Goal: Transaction & Acquisition: Purchase product/service

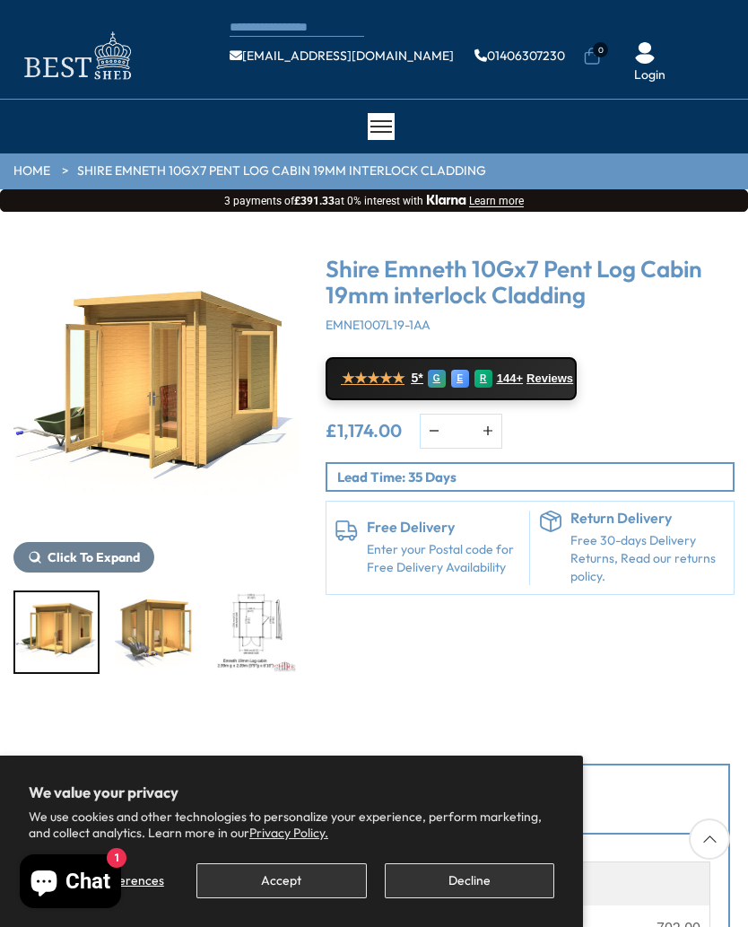
click at [214, 638] on img "3 / 12" at bounding box center [255, 632] width 83 height 80
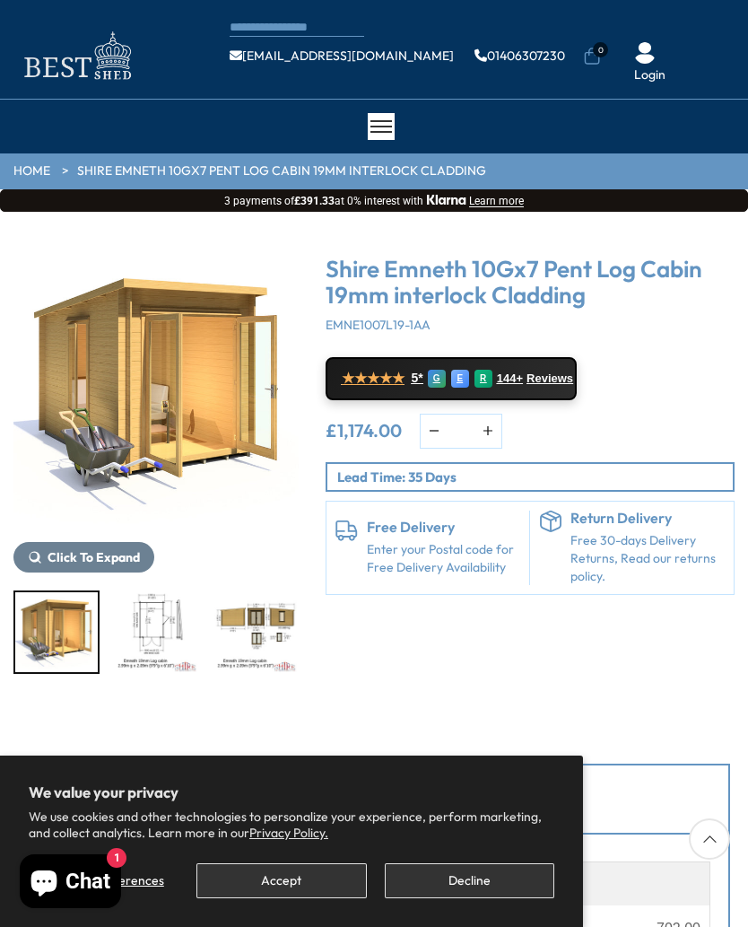
click at [214, 622] on img "4 / 12" at bounding box center [255, 632] width 83 height 80
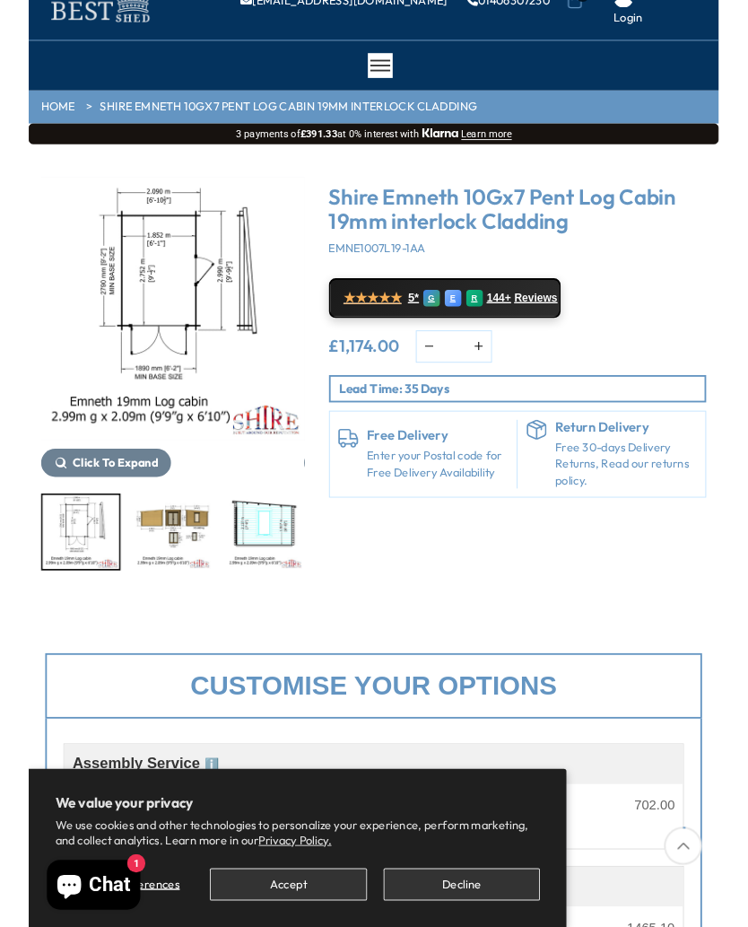
scroll to position [61, 0]
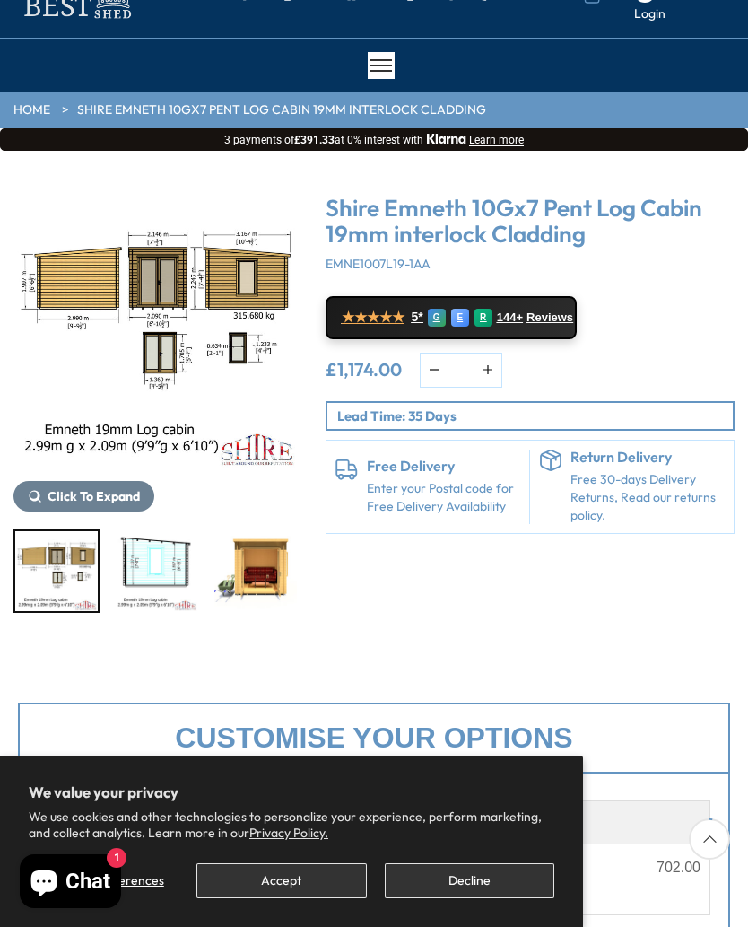
click at [148, 567] on img "5 / 12" at bounding box center [156, 571] width 83 height 80
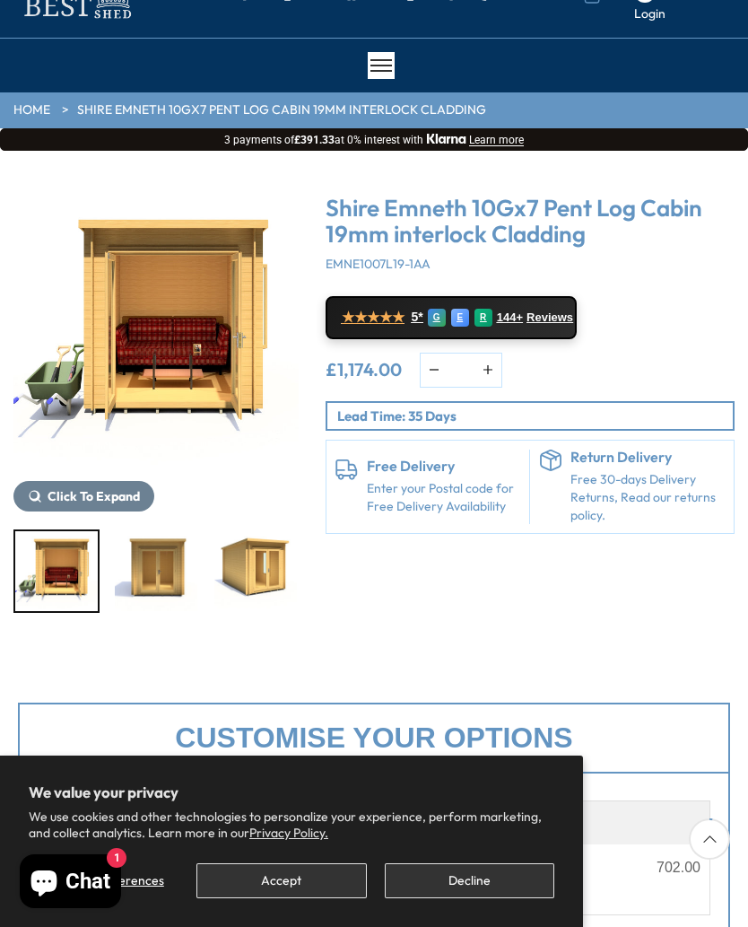
click at [197, 576] on img "7 / 12" at bounding box center [156, 571] width 83 height 80
click at [314, 574] on img "9 / 12" at bounding box center [355, 571] width 83 height 80
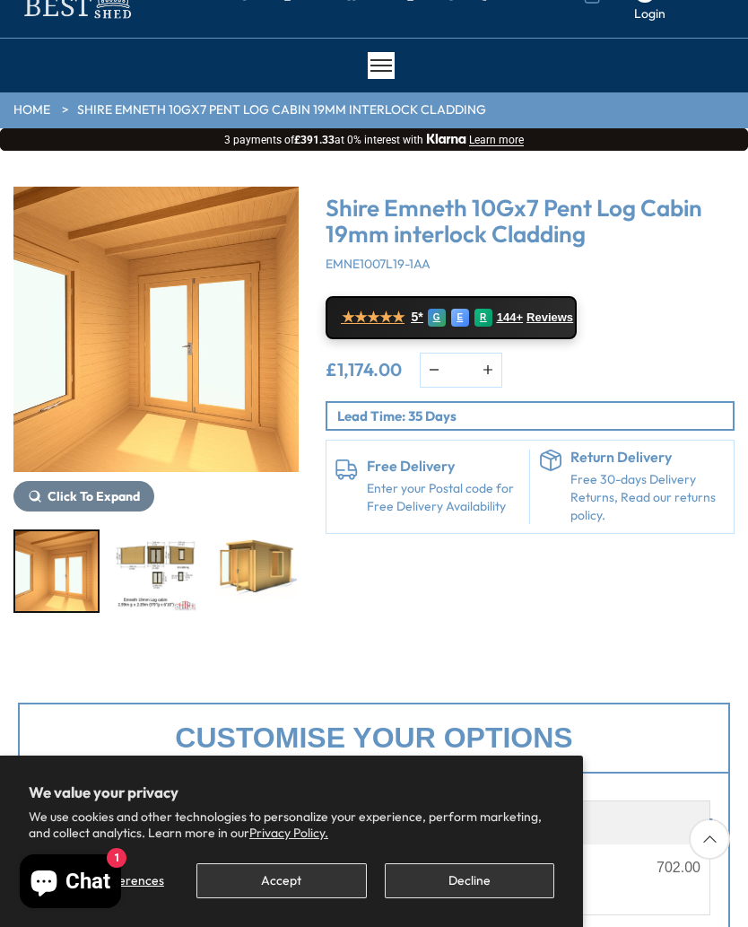
click at [197, 570] on img "11 / 12" at bounding box center [156, 571] width 83 height 80
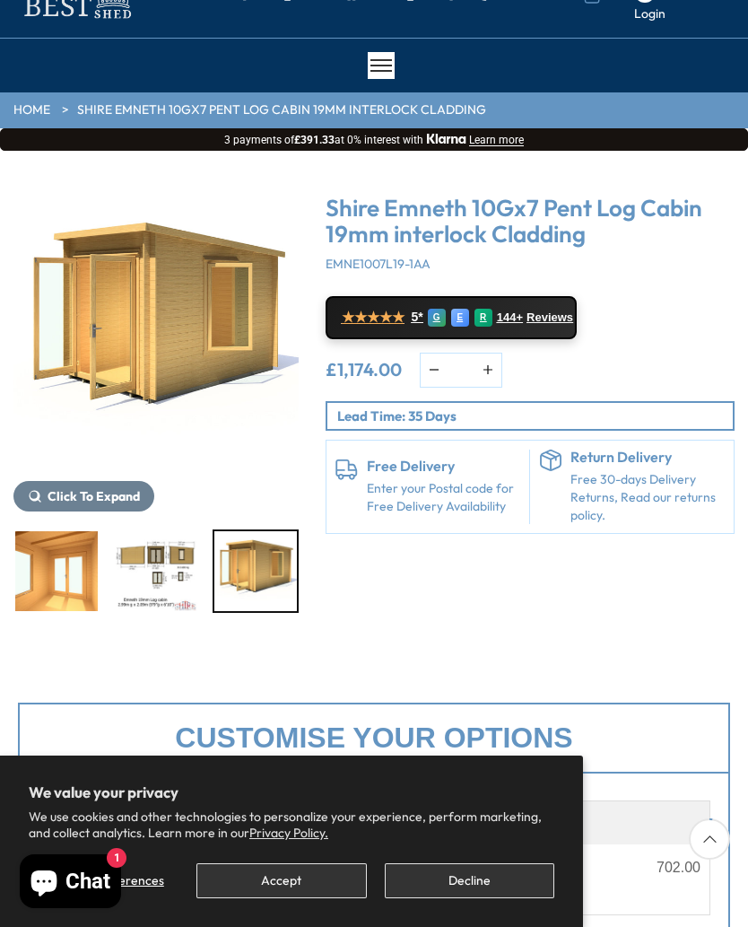
click at [240, 573] on img "12 / 12" at bounding box center [255, 571] width 83 height 80
click at [236, 575] on img "12 / 12" at bounding box center [255, 571] width 83 height 80
click at [236, 572] on img "12 / 12" at bounding box center [255, 571] width 83 height 80
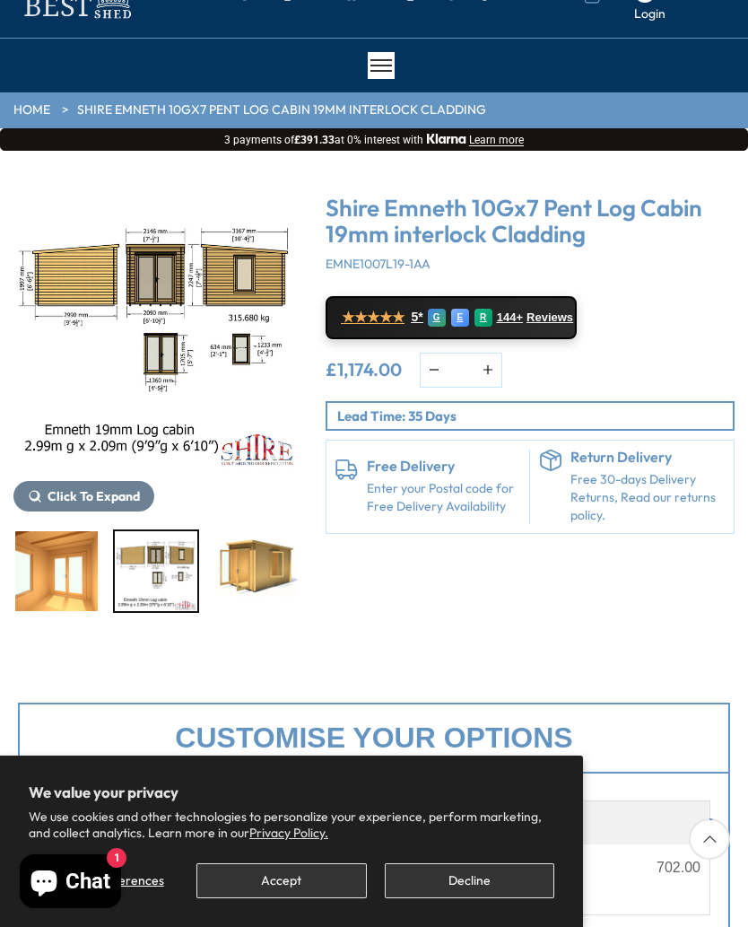
click at [175, 578] on img "11 / 12" at bounding box center [156, 571] width 83 height 80
click at [96, 561] on img "10 / 12" at bounding box center [56, 571] width 83 height 80
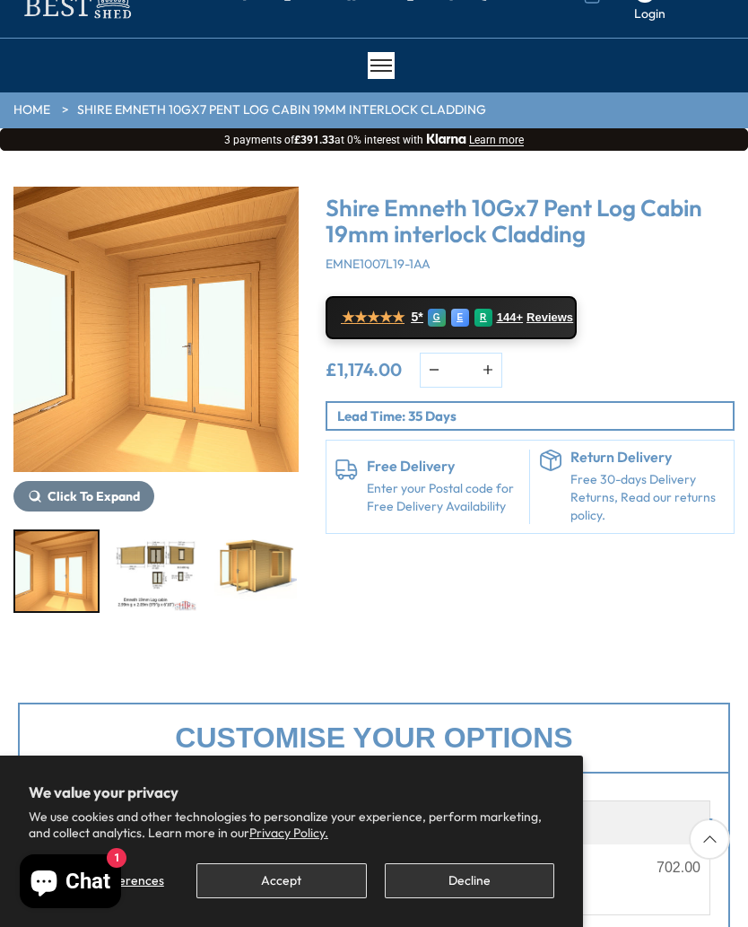
click at [79, 567] on img "10 / 12" at bounding box center [56, 571] width 83 height 80
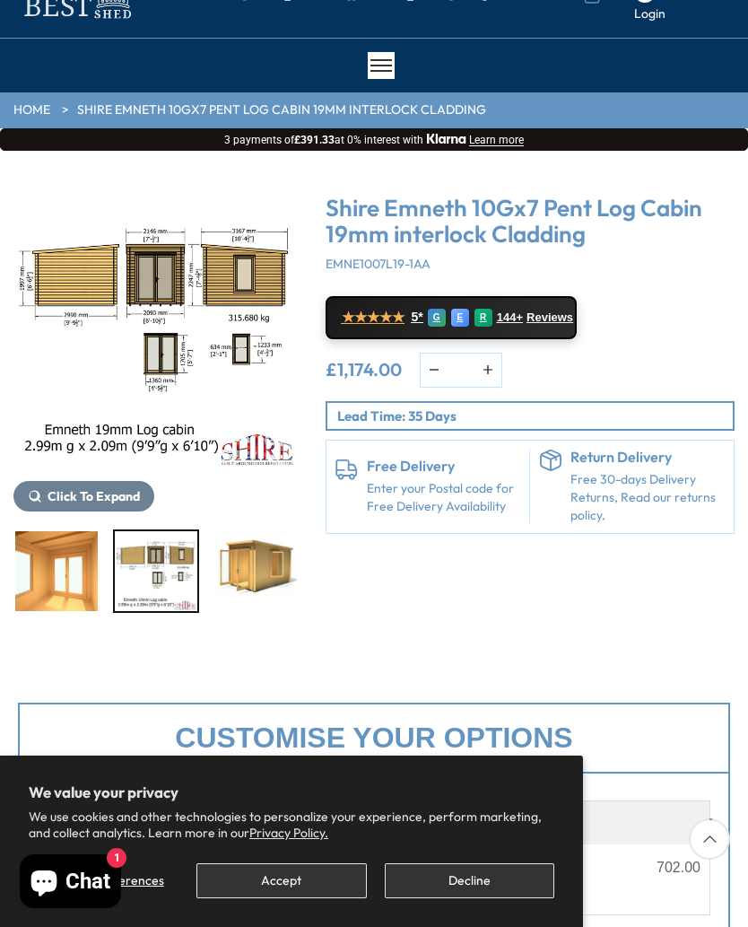
click at [144, 570] on img "11 / 12" at bounding box center [156, 571] width 83 height 80
click at [248, 567] on img "12 / 12" at bounding box center [255, 571] width 83 height 80
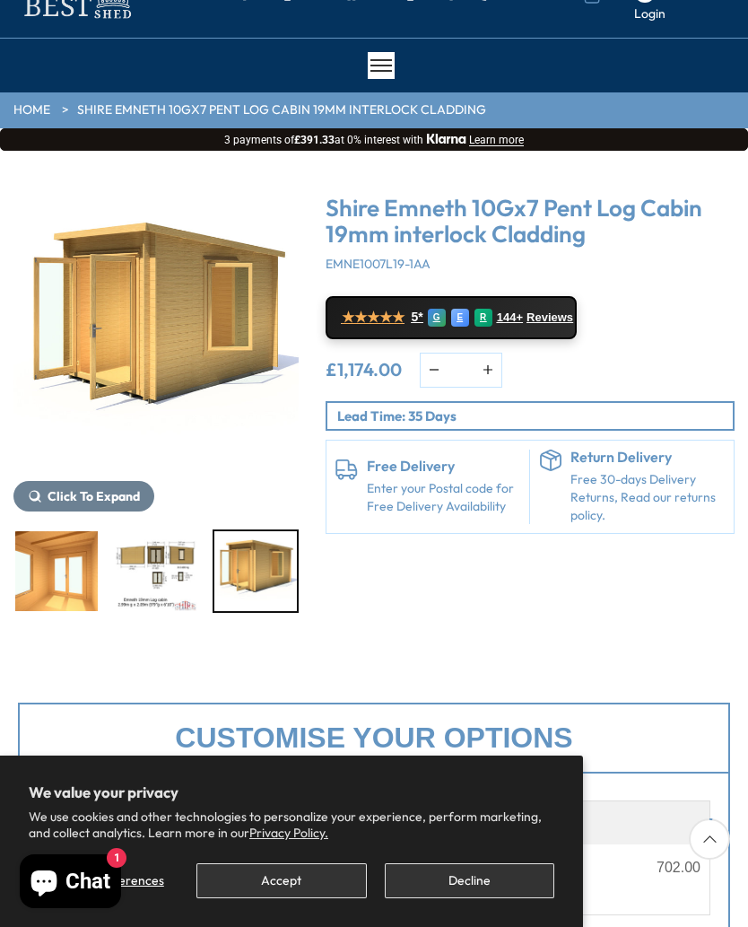
click at [73, 562] on img "10 / 12" at bounding box center [56, 571] width 83 height 80
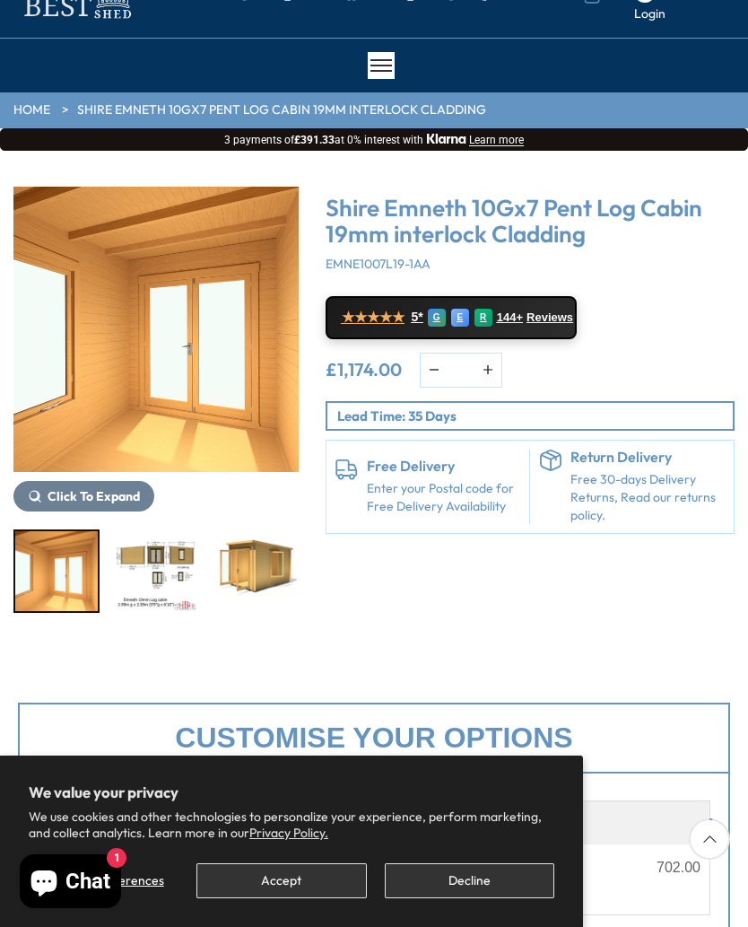
click at [64, 558] on img "10 / 12" at bounding box center [56, 571] width 83 height 80
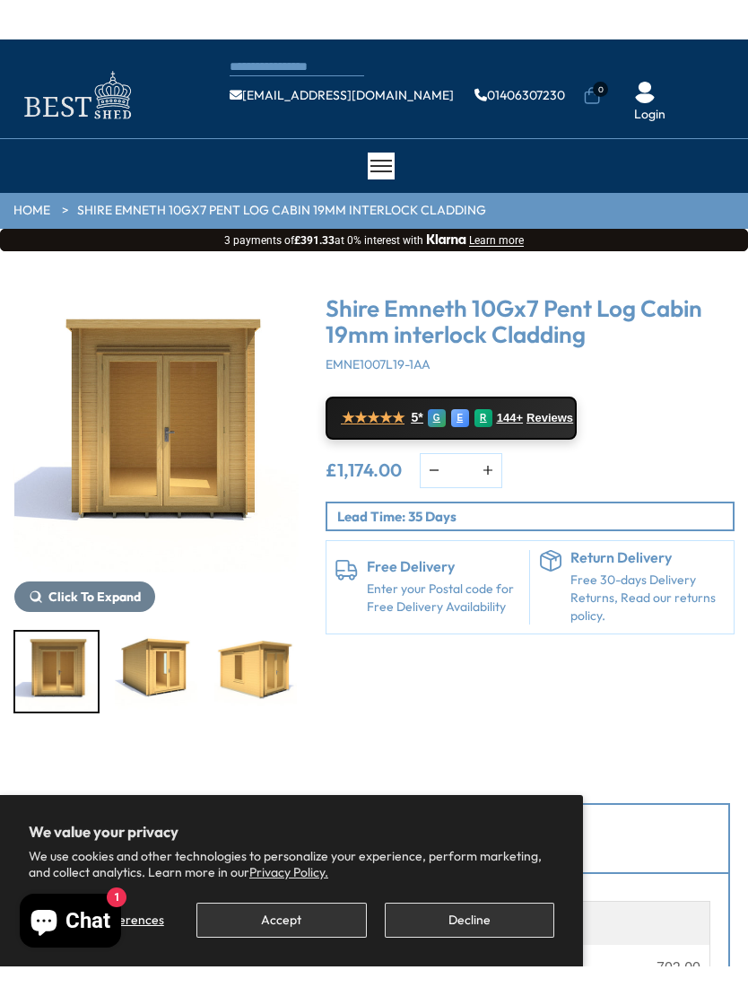
scroll to position [23, 0]
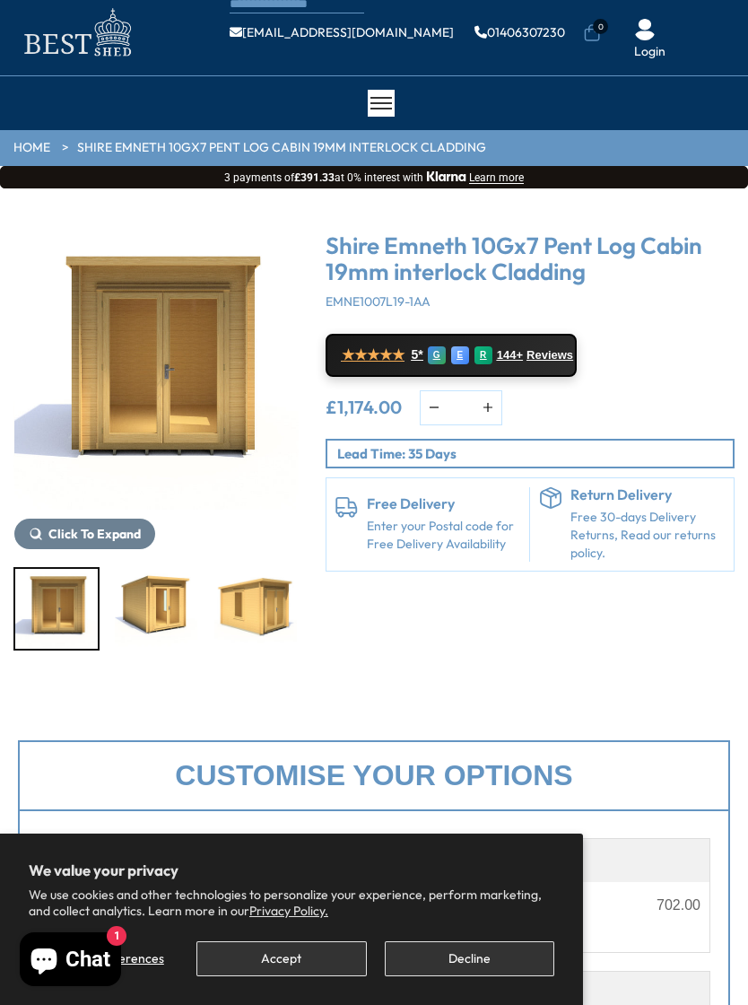
click at [214, 605] on img "9 / 12" at bounding box center [255, 609] width 83 height 80
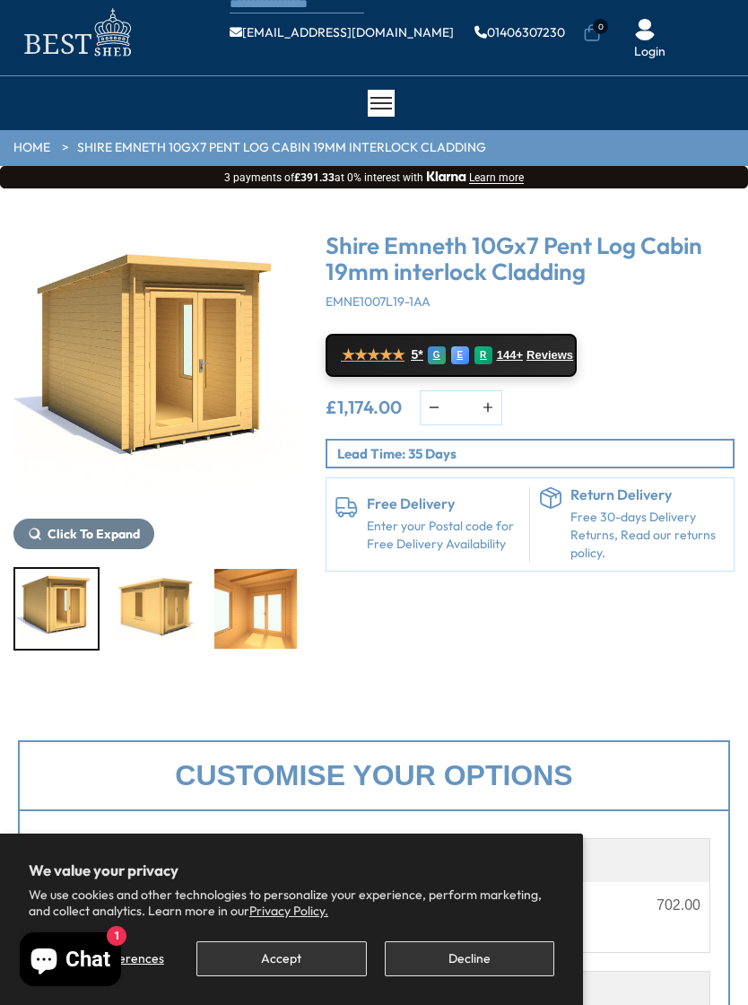
click at [244, 603] on div at bounding box center [155, 608] width 285 height 83
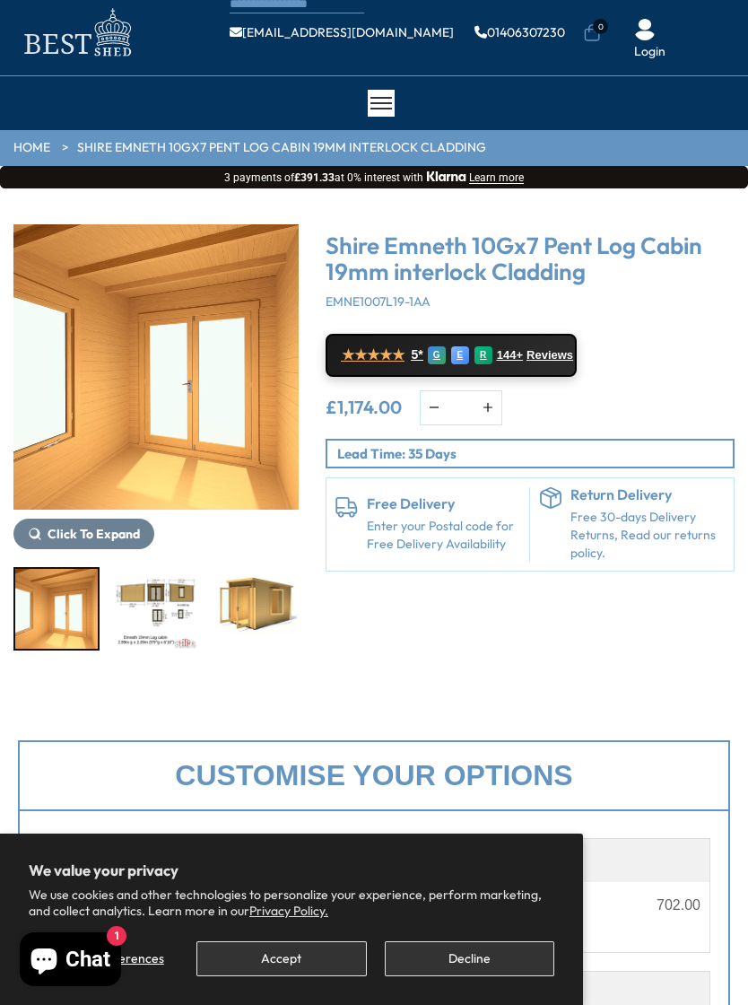
click at [156, 609] on img "11 / 12" at bounding box center [156, 609] width 83 height 80
click at [81, 602] on img "10 / 12" at bounding box center [56, 609] width 83 height 80
click at [74, 602] on img "10 / 12" at bounding box center [56, 609] width 83 height 80
click at [57, 597] on img "10 / 12" at bounding box center [56, 609] width 83 height 80
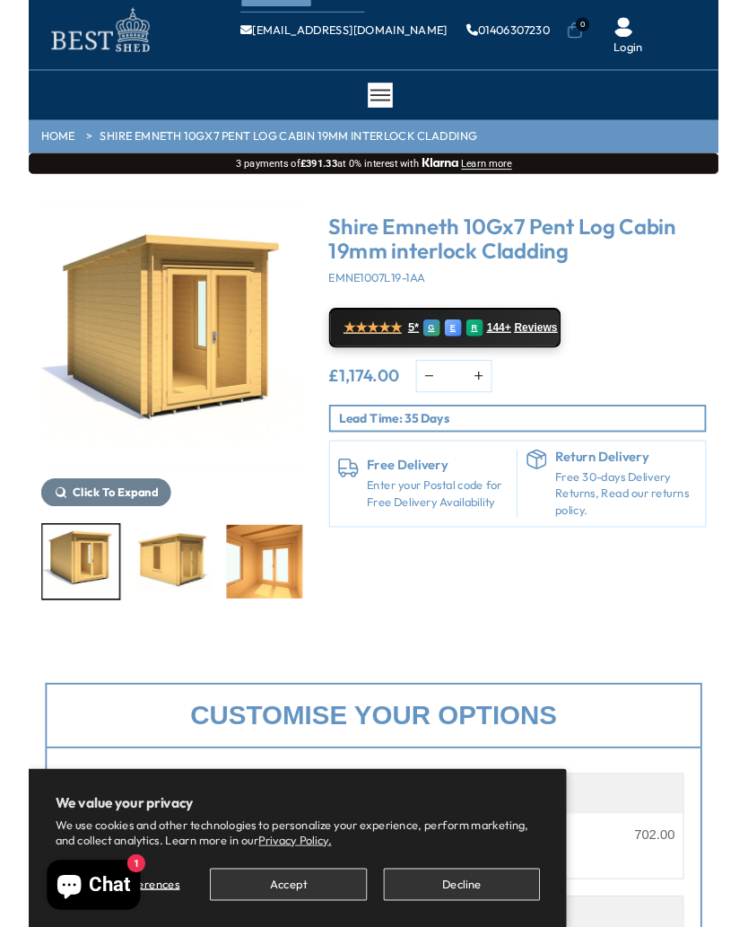
scroll to position [0, 0]
